Goal: Communication & Community: Answer question/provide support

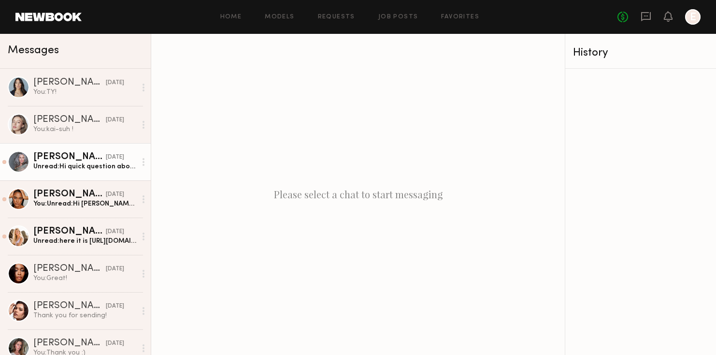
click at [91, 165] on div "Unread: Hi quick question about the brief. Am I starting with one product then …" at bounding box center [84, 166] width 103 height 9
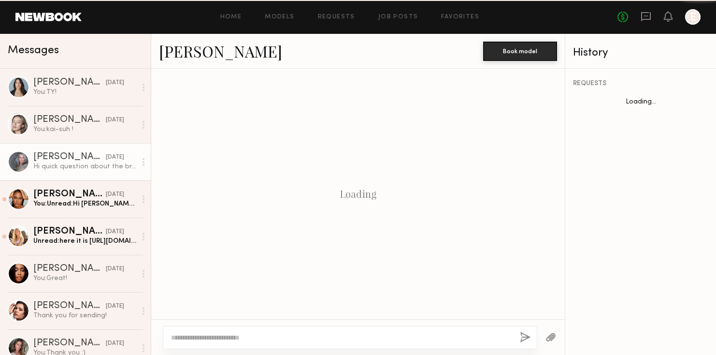
scroll to position [625, 0]
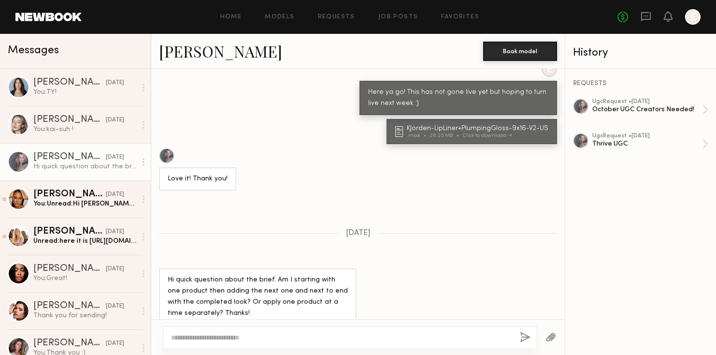
click at [139, 161] on div at bounding box center [143, 161] width 14 height 19
click at [119, 184] on div "Mark unread" at bounding box center [115, 181] width 70 height 22
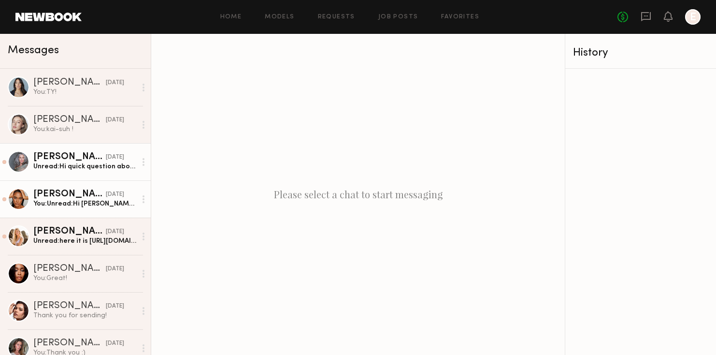
click at [93, 211] on link "[PERSON_NAME] [DATE] You: Unread: Hi [PERSON_NAME], This is how we typically br…" at bounding box center [75, 198] width 151 height 37
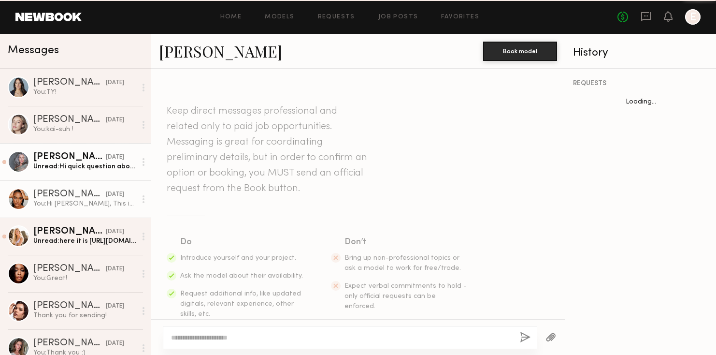
scroll to position [1201, 0]
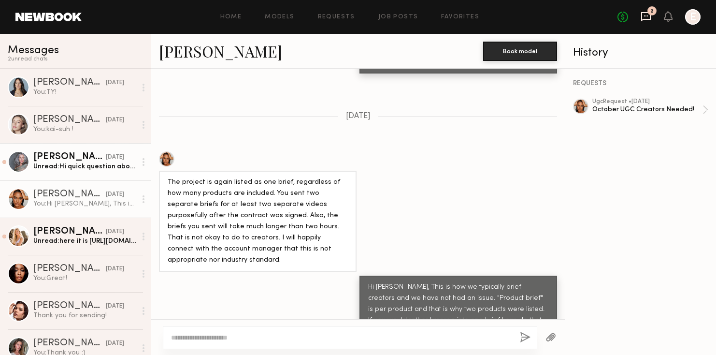
click at [648, 17] on icon at bounding box center [645, 16] width 11 height 11
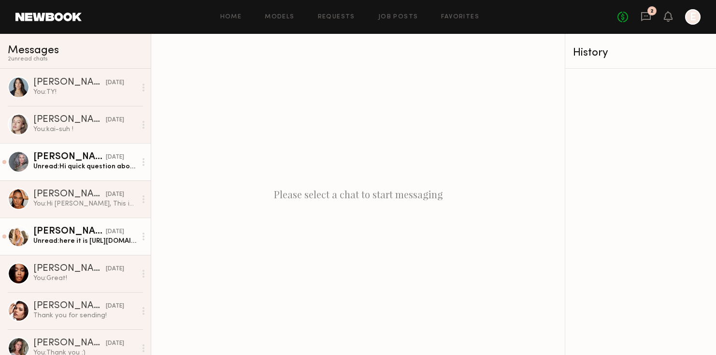
click at [86, 227] on div "[PERSON_NAME]" at bounding box center [69, 232] width 72 height 10
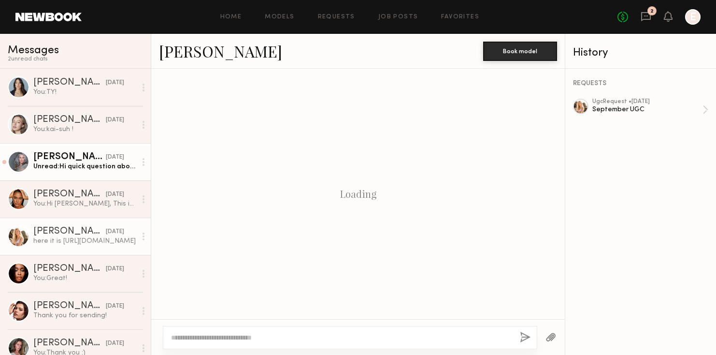
scroll to position [559, 0]
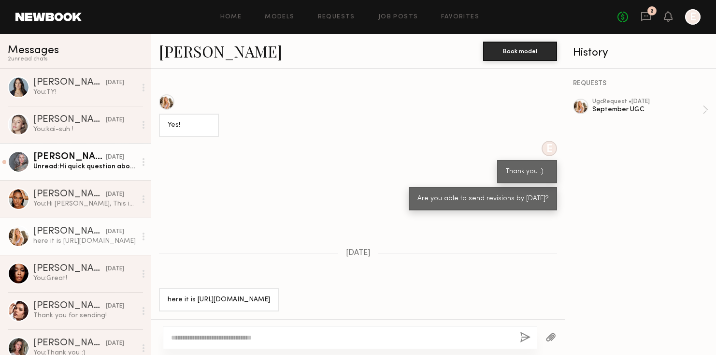
drag, startPoint x: 244, startPoint y: 298, endPoint x: 163, endPoint y: 288, distance: 81.8
click at [163, 288] on div "here it is [URL][DOMAIN_NAME]" at bounding box center [219, 299] width 120 height 23
copy div "[URL][DOMAIN_NAME]"
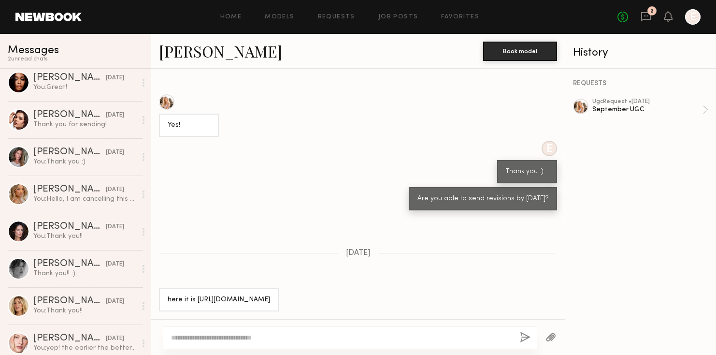
scroll to position [193, 0]
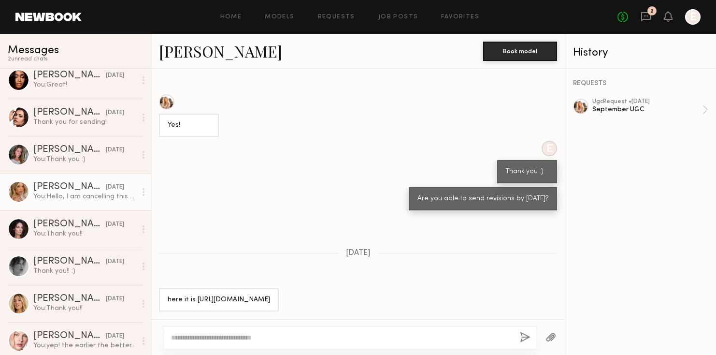
click at [62, 204] on link "[PERSON_NAME] [DATE] You: Hello, I am cancelling this booking due to no respons…" at bounding box center [75, 191] width 151 height 37
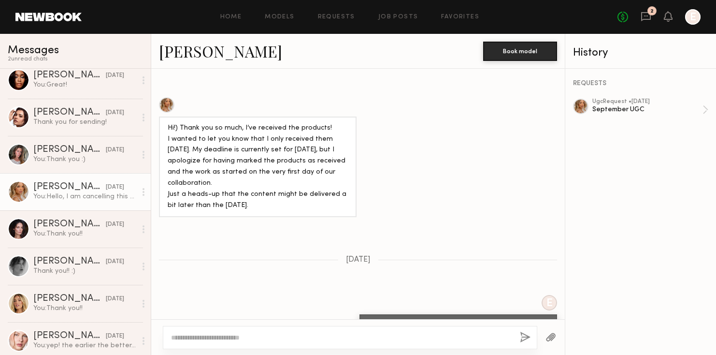
scroll to position [1154, 0]
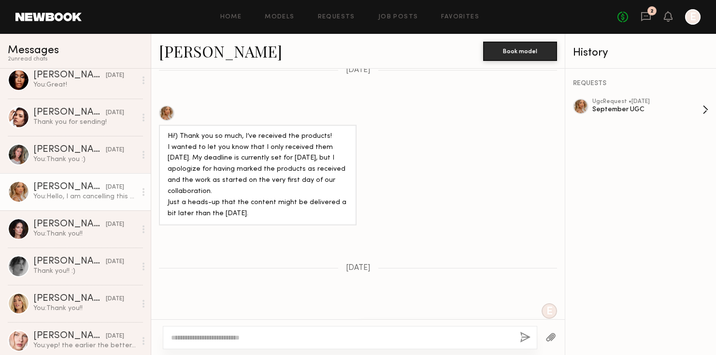
click at [643, 109] on div "September UGC" at bounding box center [647, 109] width 110 height 9
